Goal: Information Seeking & Learning: Learn about a topic

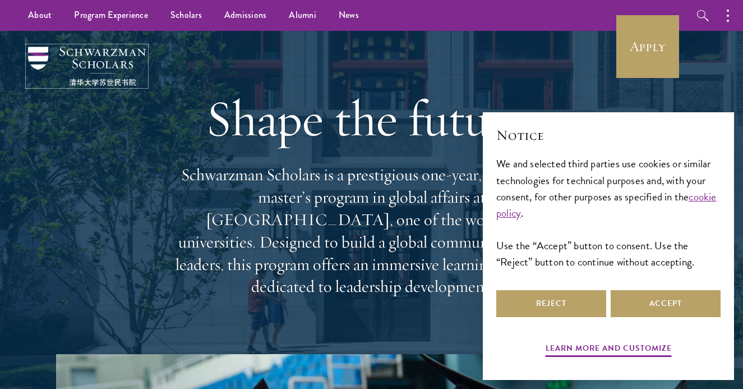
click at [100, 67] on img at bounding box center [87, 66] width 118 height 39
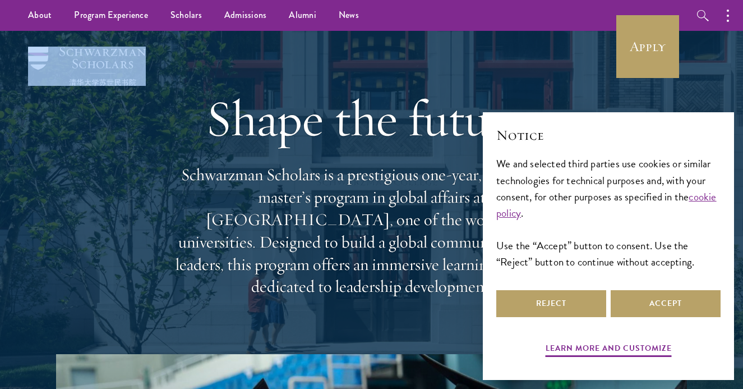
drag, startPoint x: 149, startPoint y: 95, endPoint x: 35, endPoint y: 59, distance: 119.4
click at [56, 59] on div "Shape the future. Schwarzman Scholars is a prestigious one-year, fully funded m…" at bounding box center [371, 192] width 631 height 323
copy div
